Goal: Find specific page/section: Find specific page/section

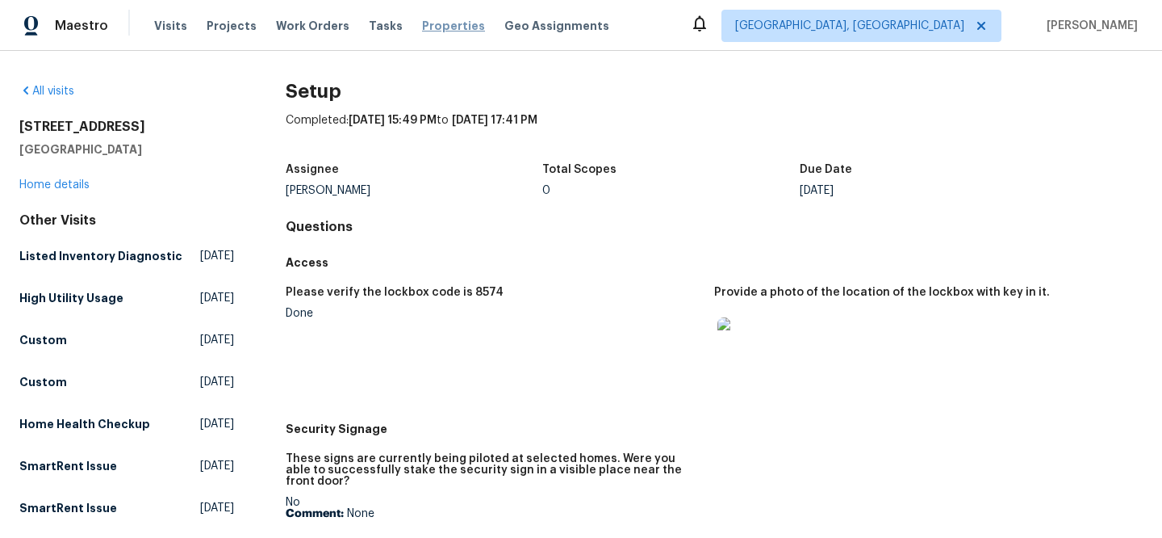
scroll to position [1253, 0]
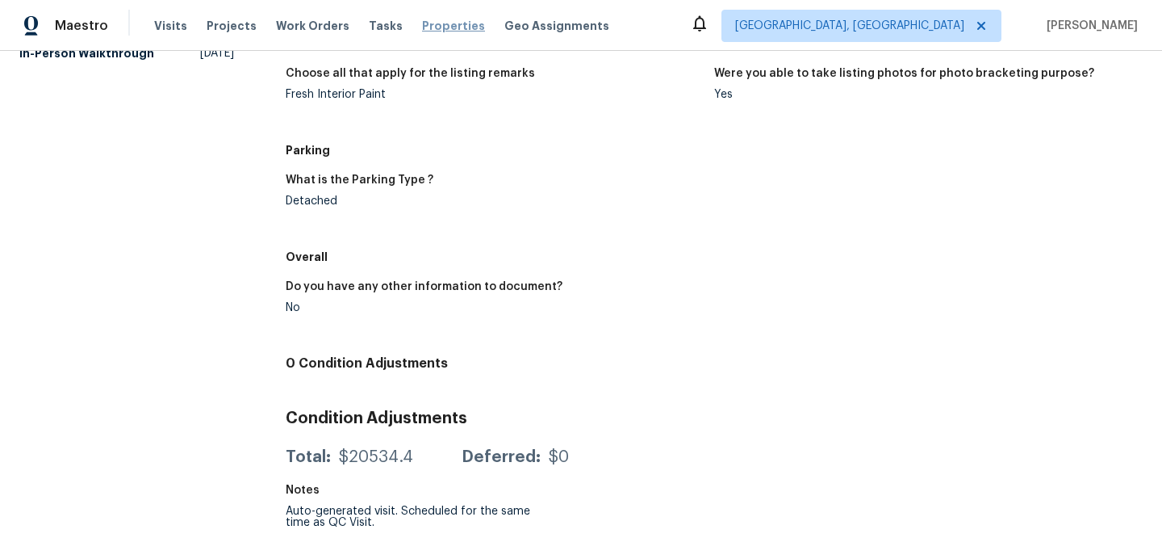
click at [441, 26] on span "Properties" at bounding box center [453, 26] width 63 height 16
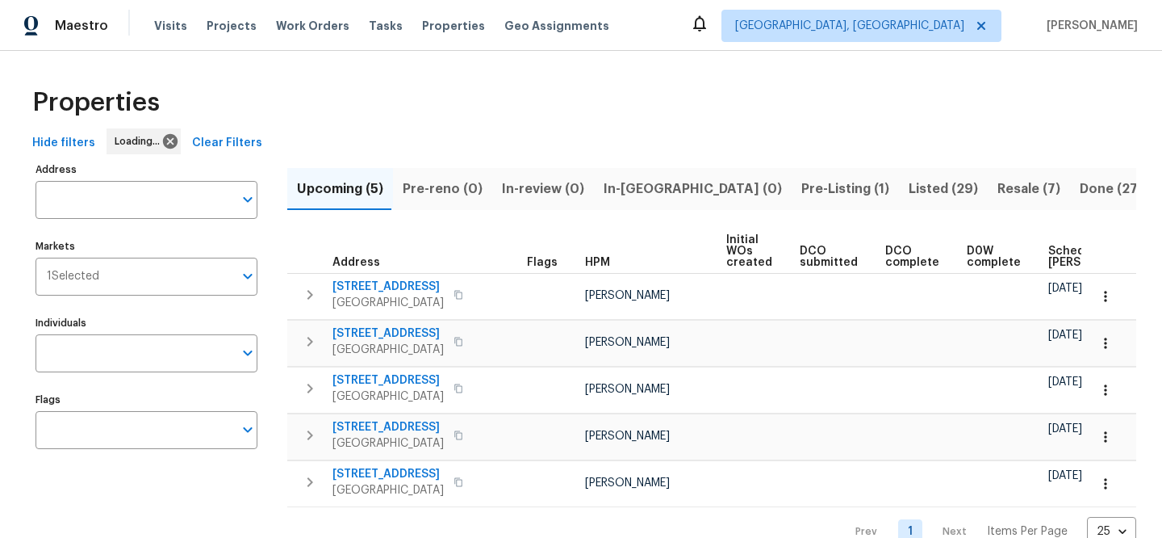
click at [252, 147] on span "Clear Filters" at bounding box center [227, 143] width 70 height 20
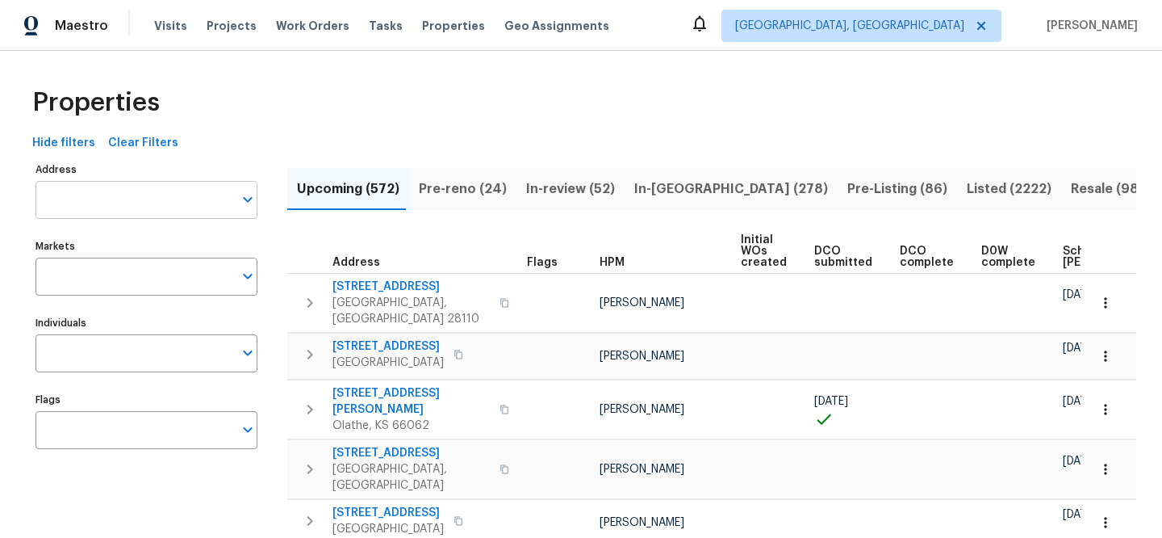
click at [190, 195] on input "Address" at bounding box center [135, 200] width 198 height 38
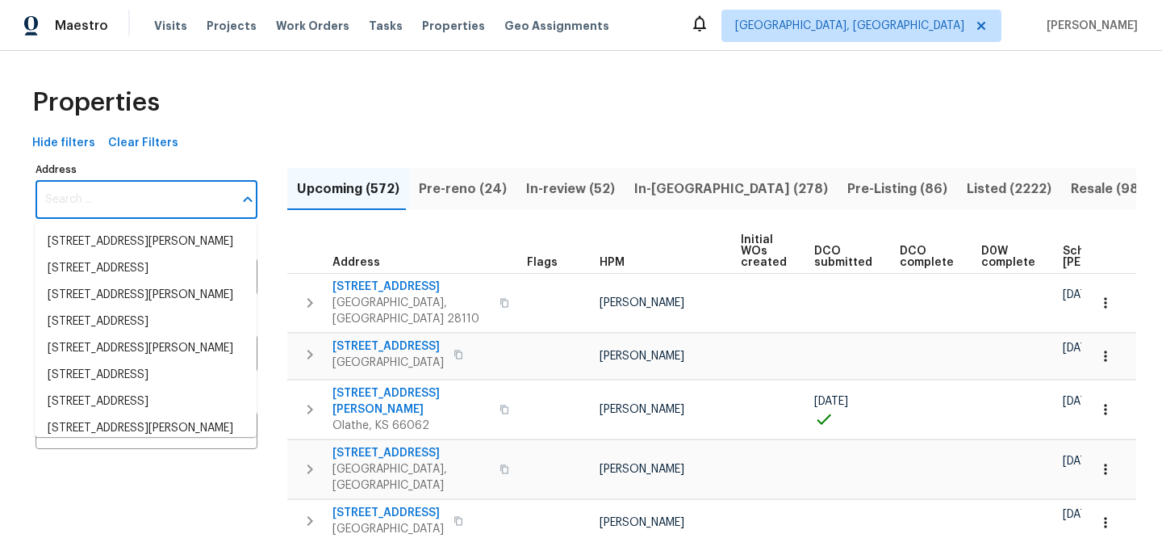
paste input "[STREET_ADDRESS]"
type input "[STREET_ADDRESS]"
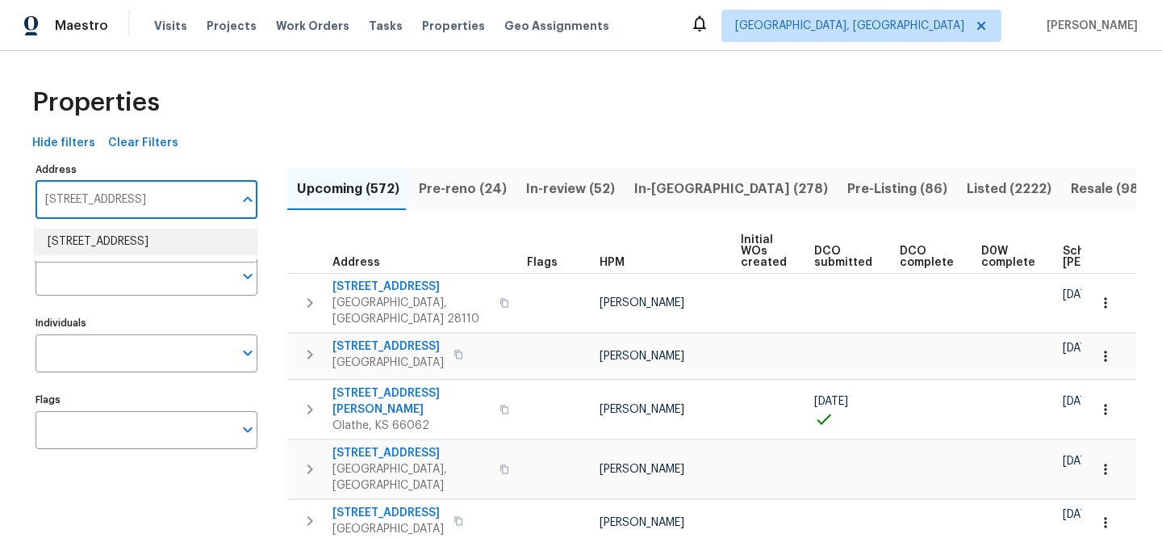
click at [199, 234] on li "1235 138th St E Rosemount MN 55068" at bounding box center [146, 241] width 222 height 27
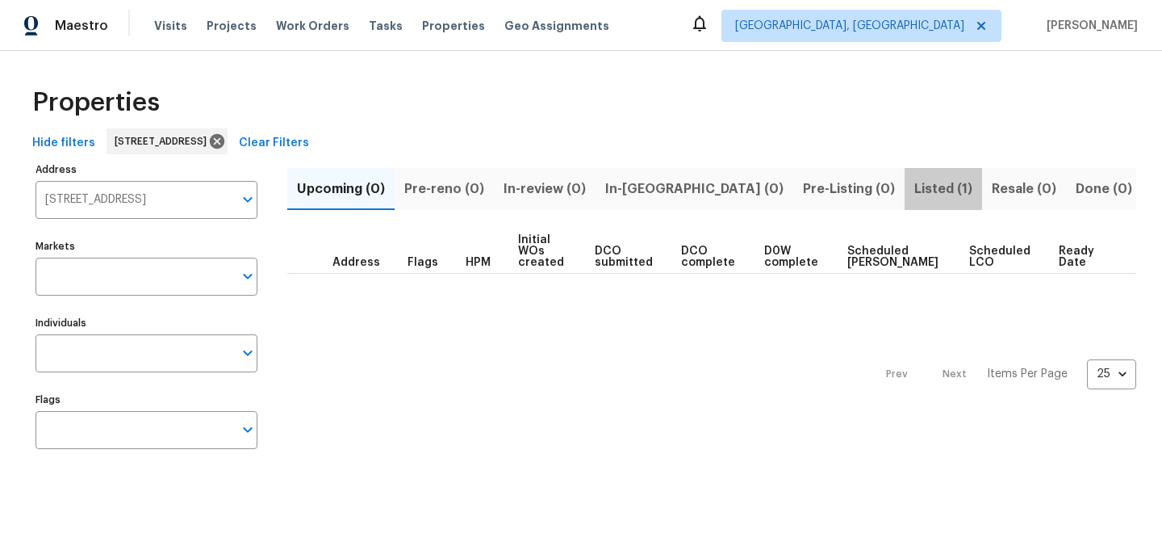
click at [905, 185] on button "Listed (1)" at bounding box center [943, 189] width 77 height 42
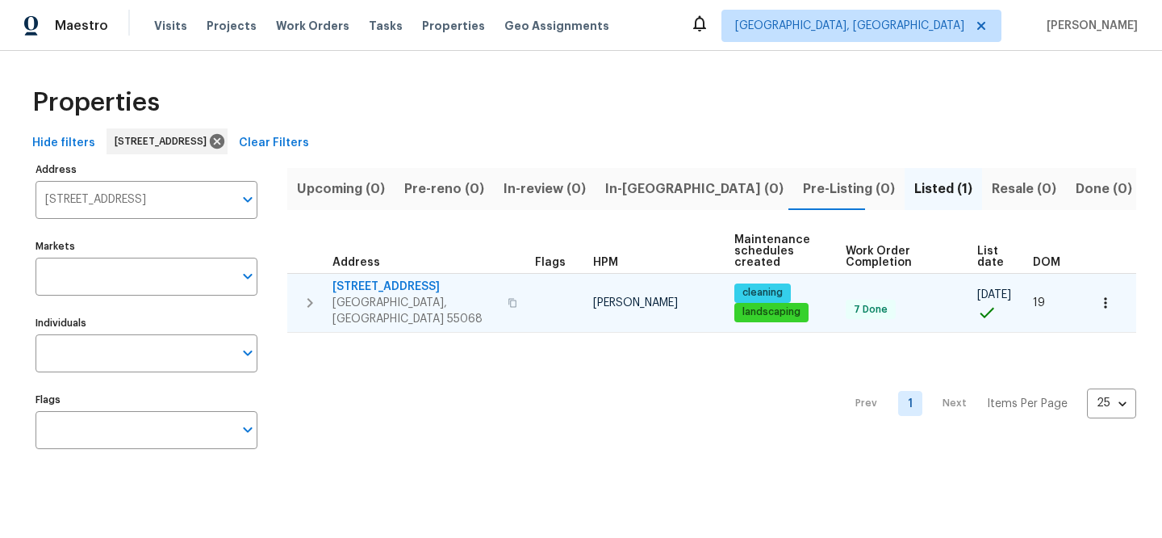
click at [365, 289] on span "1235 138th St E" at bounding box center [415, 286] width 165 height 16
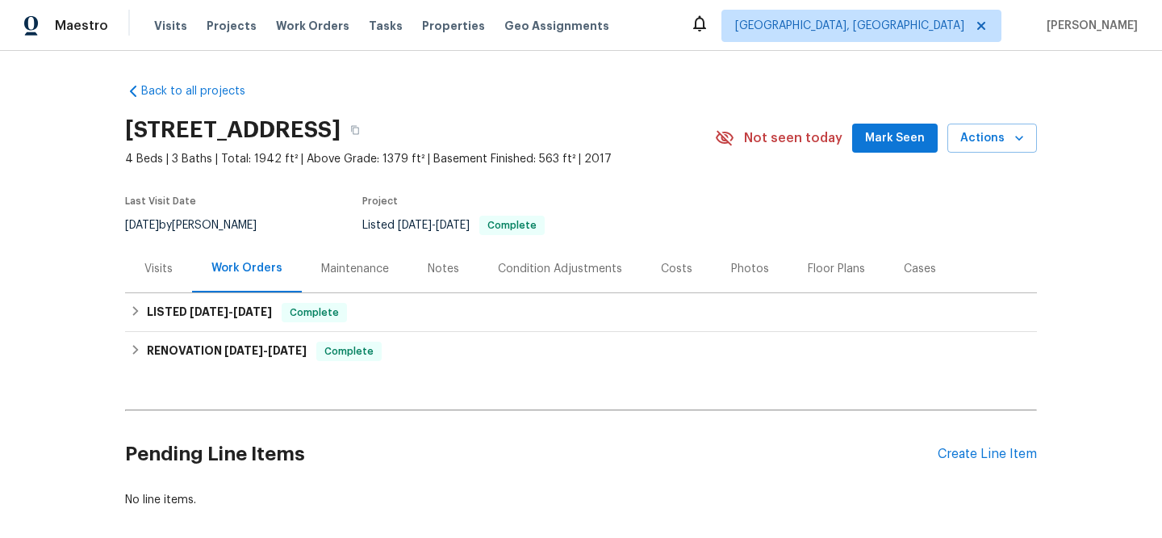
click at [144, 265] on div "Visits" at bounding box center [158, 269] width 28 height 16
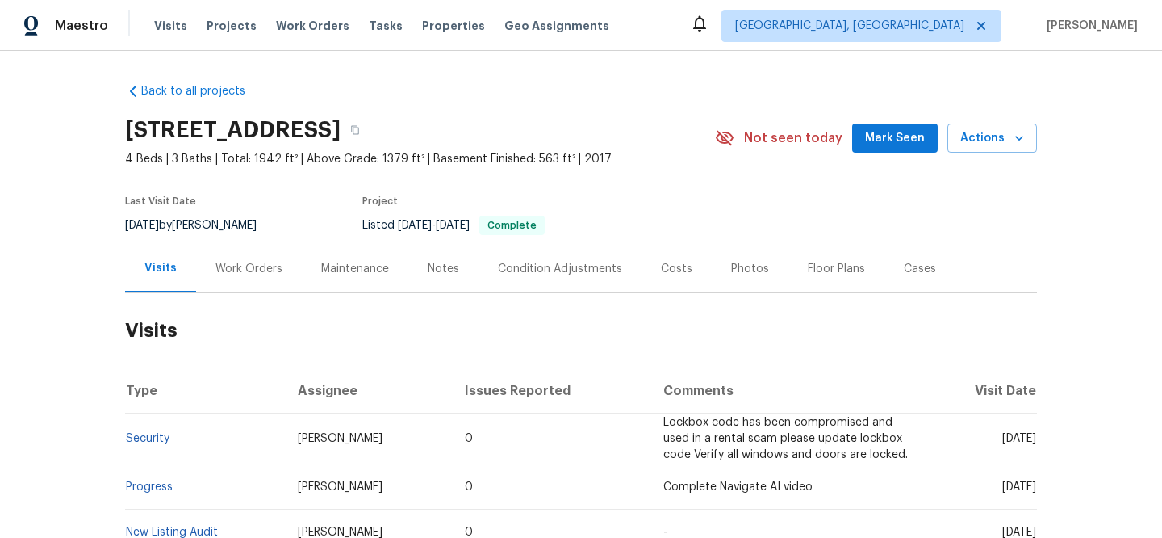
click at [240, 262] on div "Work Orders" at bounding box center [249, 269] width 67 height 16
